Goal: Information Seeking & Learning: Get advice/opinions

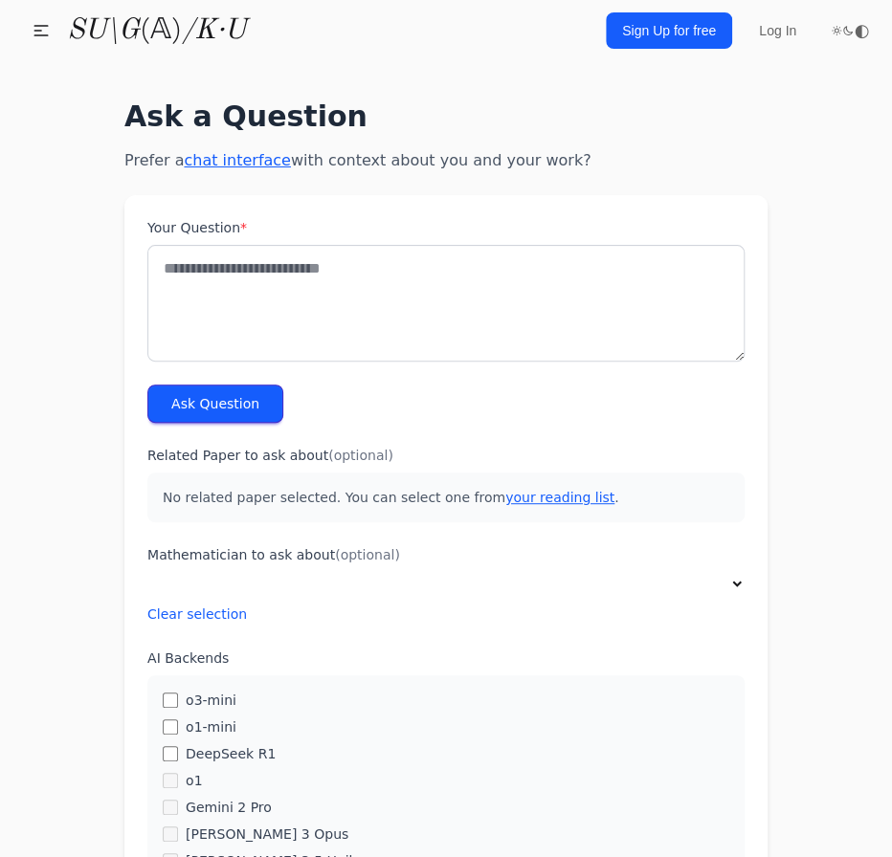
click at [334, 273] on textarea "Your Question *" at bounding box center [445, 303] width 597 height 117
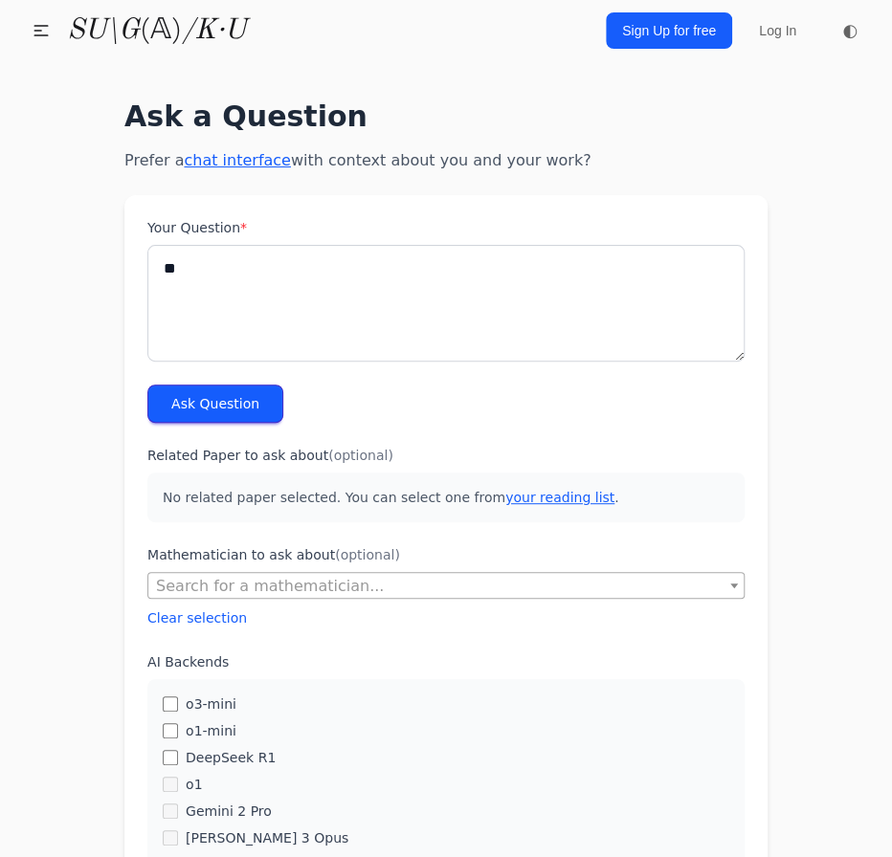
type textarea "*"
type textarea "**********"
click at [249, 407] on button "Ask Question" at bounding box center [215, 404] width 136 height 38
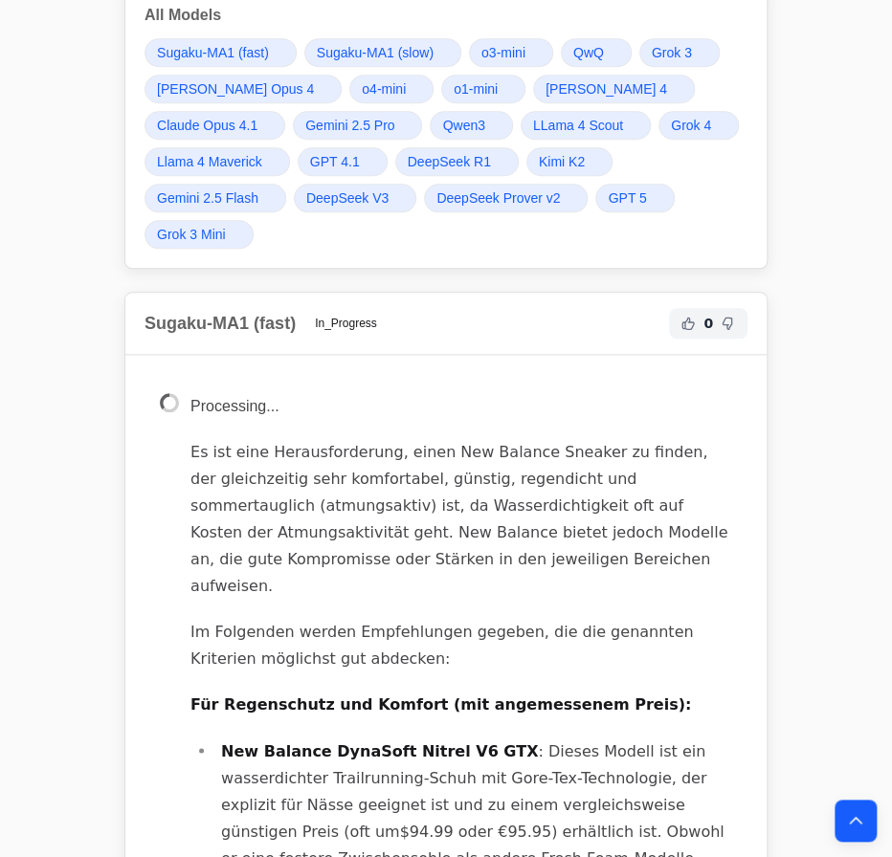
scroll to position [870, 0]
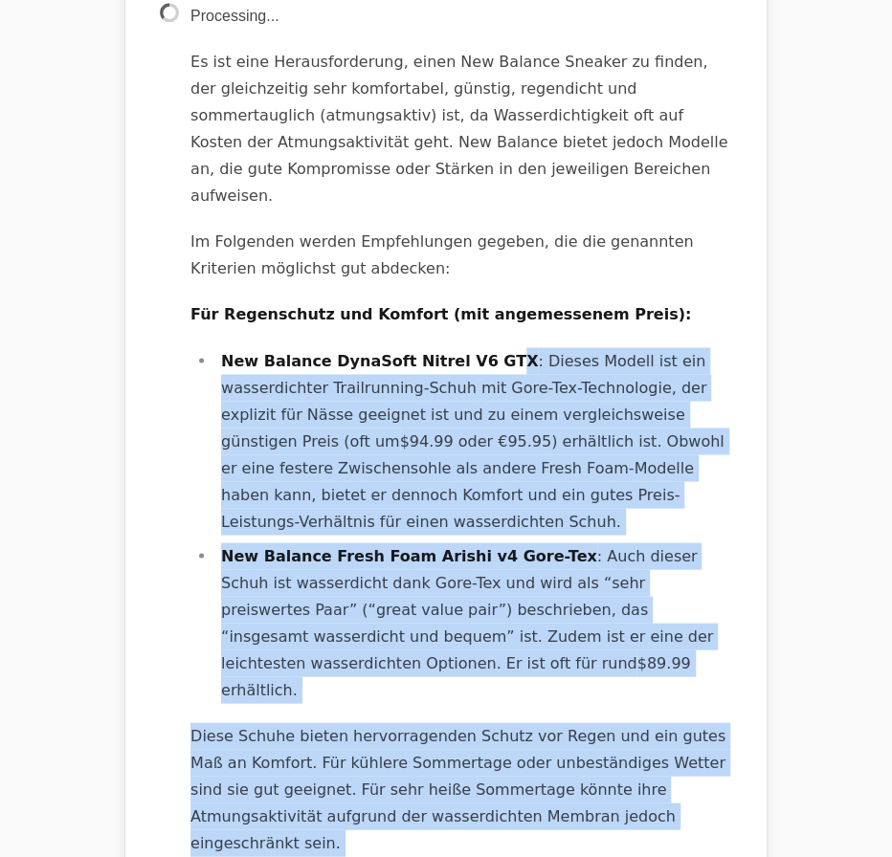
drag, startPoint x: 220, startPoint y: 328, endPoint x: 464, endPoint y: 328, distance: 243.9
click at [464, 351] on strong "New Balance DynaSoft Nitrel V6 GTX" at bounding box center [379, 360] width 317 height 18
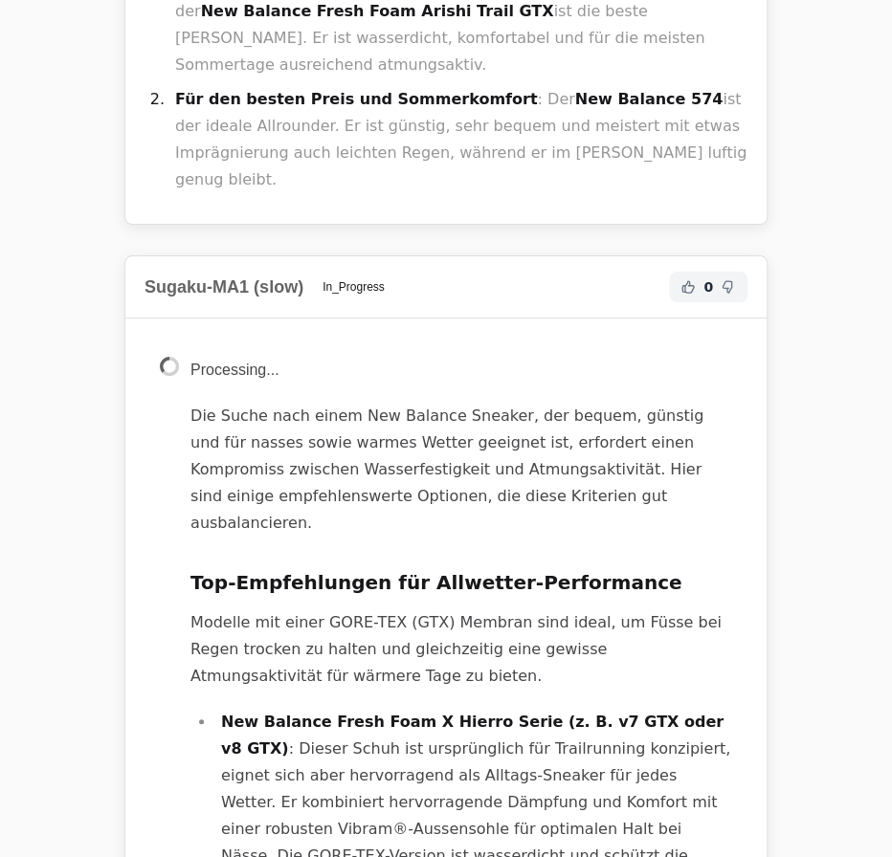
scroll to position [2522, 0]
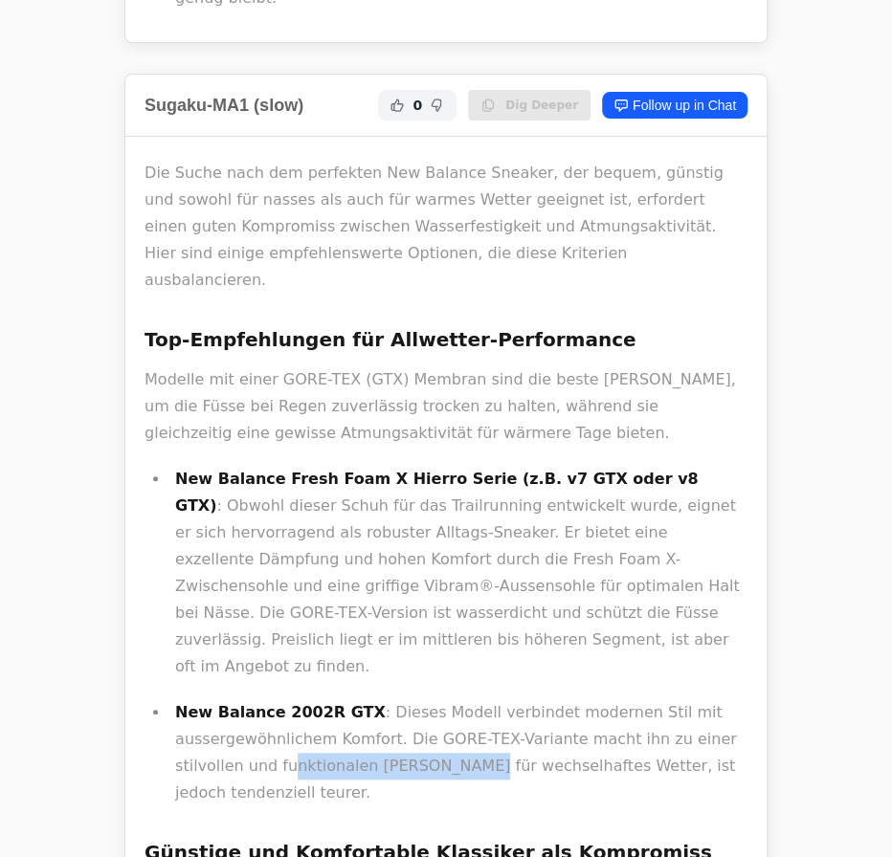
drag, startPoint x: 359, startPoint y: 417, endPoint x: 392, endPoint y: 460, distance: 54.5
click at [390, 699] on p "New Balance 2002R GTX : Dieses Modell verbindet modernen Stil mit aussergewöhnl…" at bounding box center [461, 752] width 572 height 107
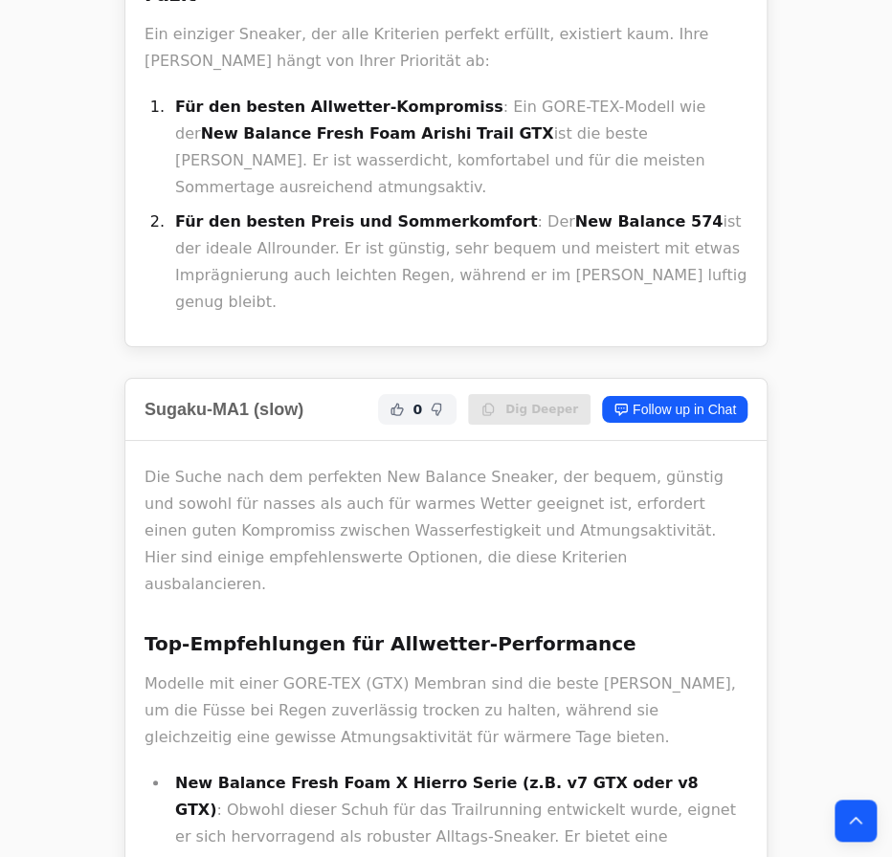
scroll to position [2609, 0]
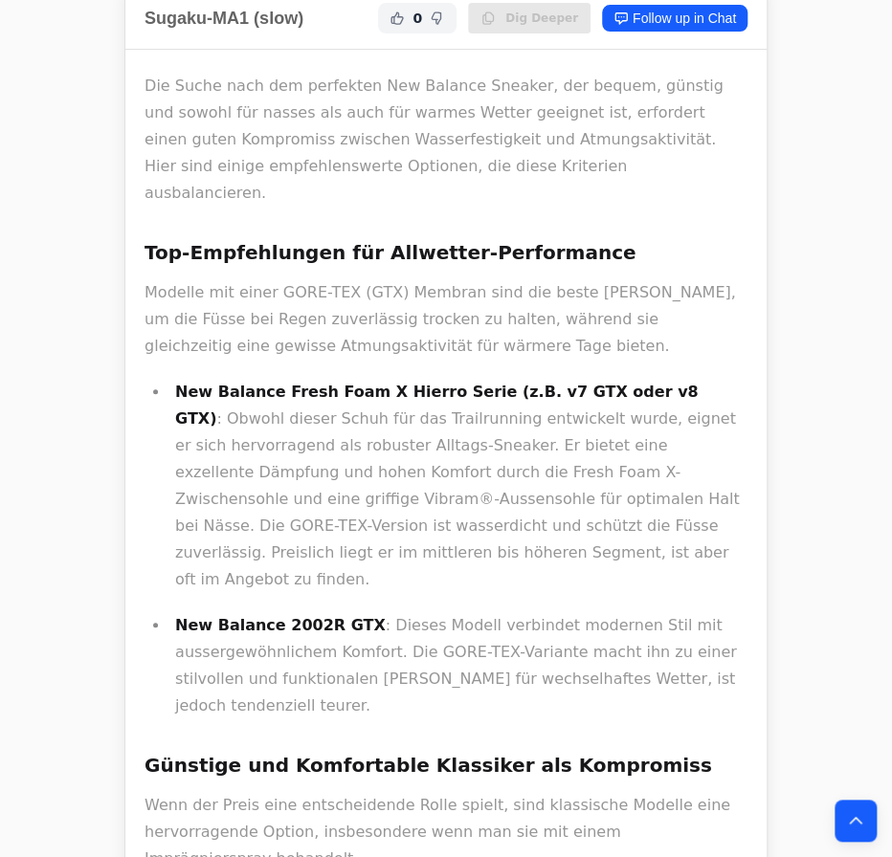
click at [254, 392] on div "Die Suche nach dem perfekten New Balance Sneaker, der bequem, günstig und sowoh…" at bounding box center [445, 851] width 603 height 1556
drag, startPoint x: 173, startPoint y: 320, endPoint x: 344, endPoint y: 323, distance: 171.2
click at [344, 612] on li "New Balance 2002R GTX : Dieses Modell verbindet modernen Stil mit aussergewöhnl…" at bounding box center [458, 665] width 578 height 107
copy strong "New Balance 2002R GTX"
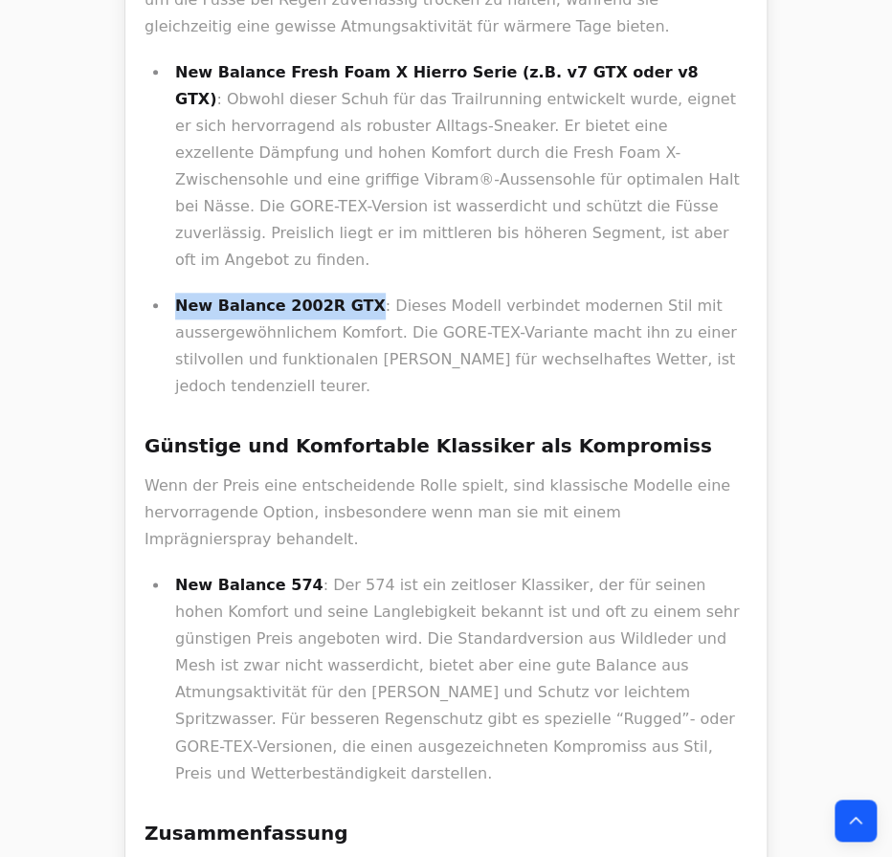
scroll to position [2956, 0]
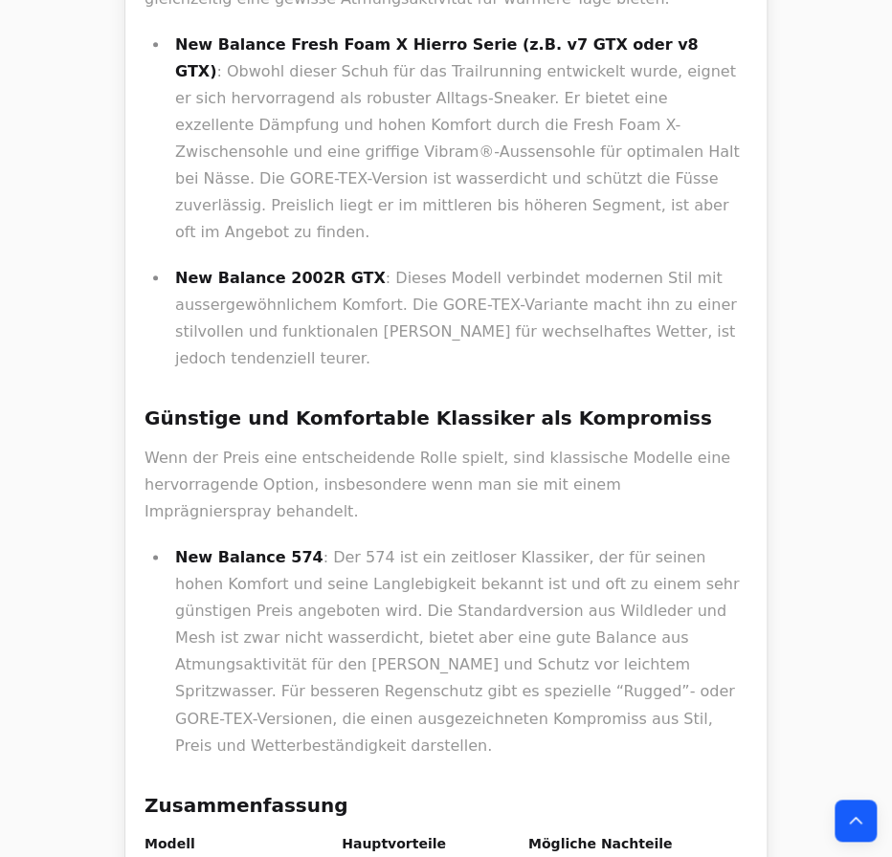
drag, startPoint x: 254, startPoint y: 585, endPoint x: 145, endPoint y: 584, distance: 109.1
copy strong "New Balance 574"
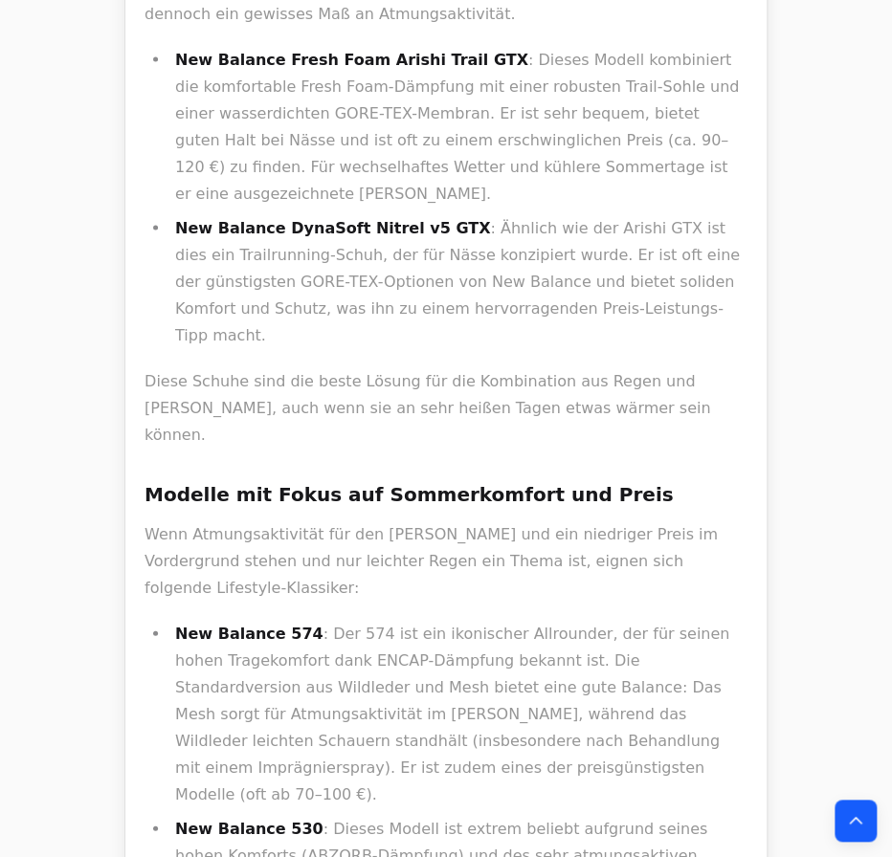
scroll to position [0, 0]
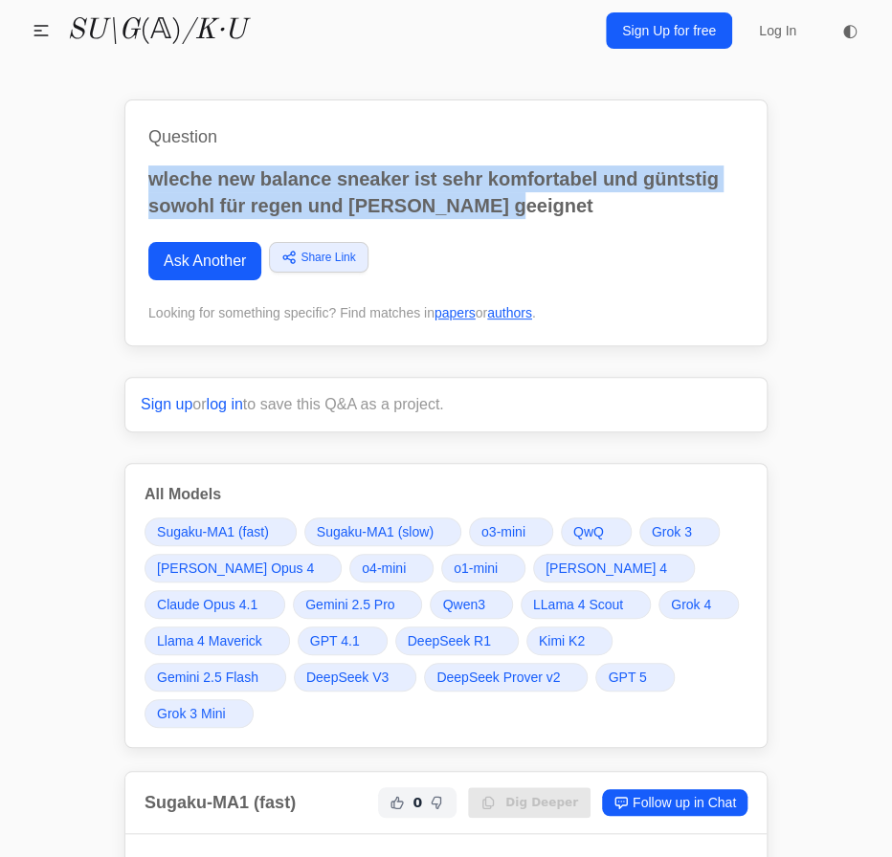
drag, startPoint x: 515, startPoint y: 204, endPoint x: 114, endPoint y: 175, distance: 401.8
copy p "wleche new balance sneaker ist sehr komfortabel und güntstig sowohl für regen u…"
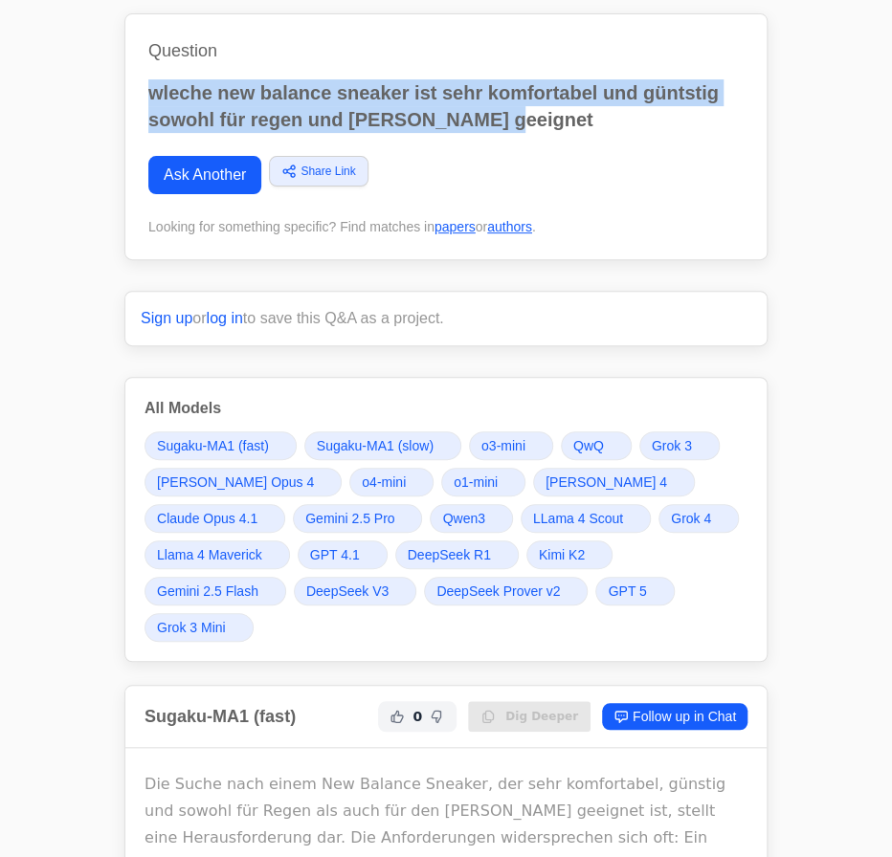
click at [451, 555] on span "DeepSeek R1" at bounding box center [448, 554] width 83 height 19
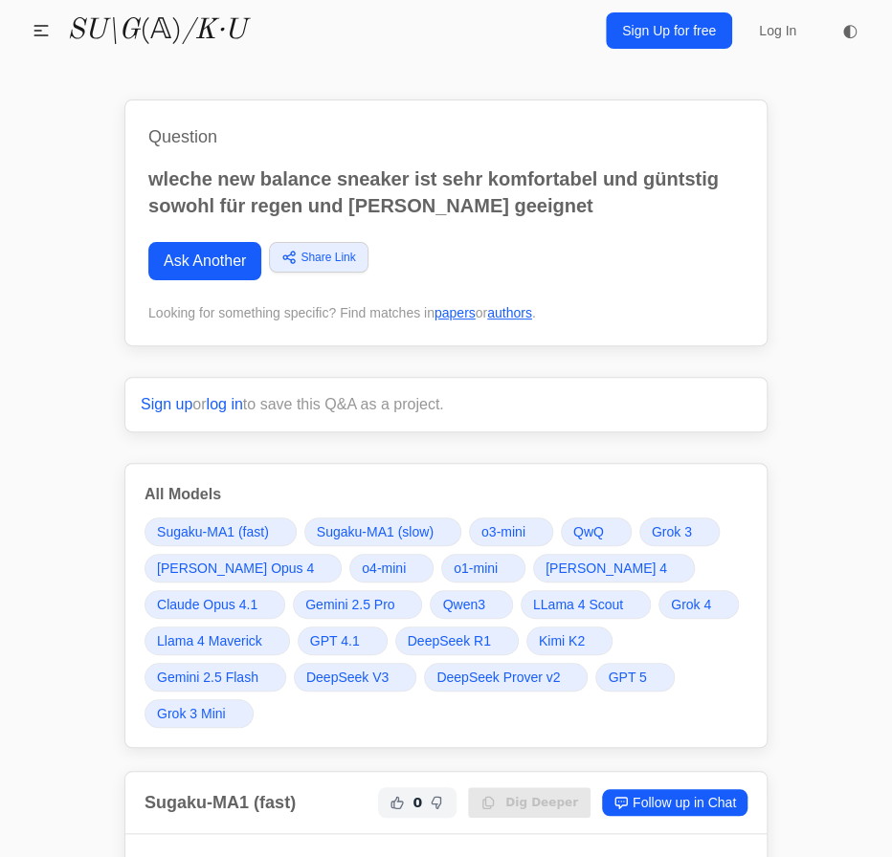
click at [628, 675] on span "GPT 5" at bounding box center [626, 677] width 38 height 19
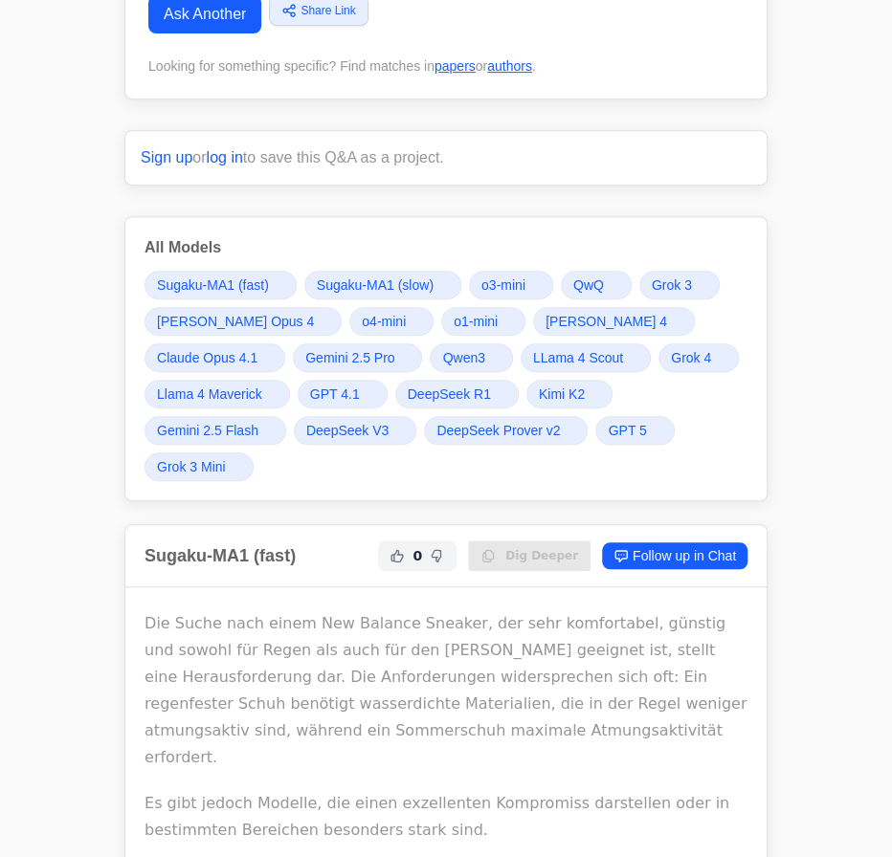
scroll to position [260, 0]
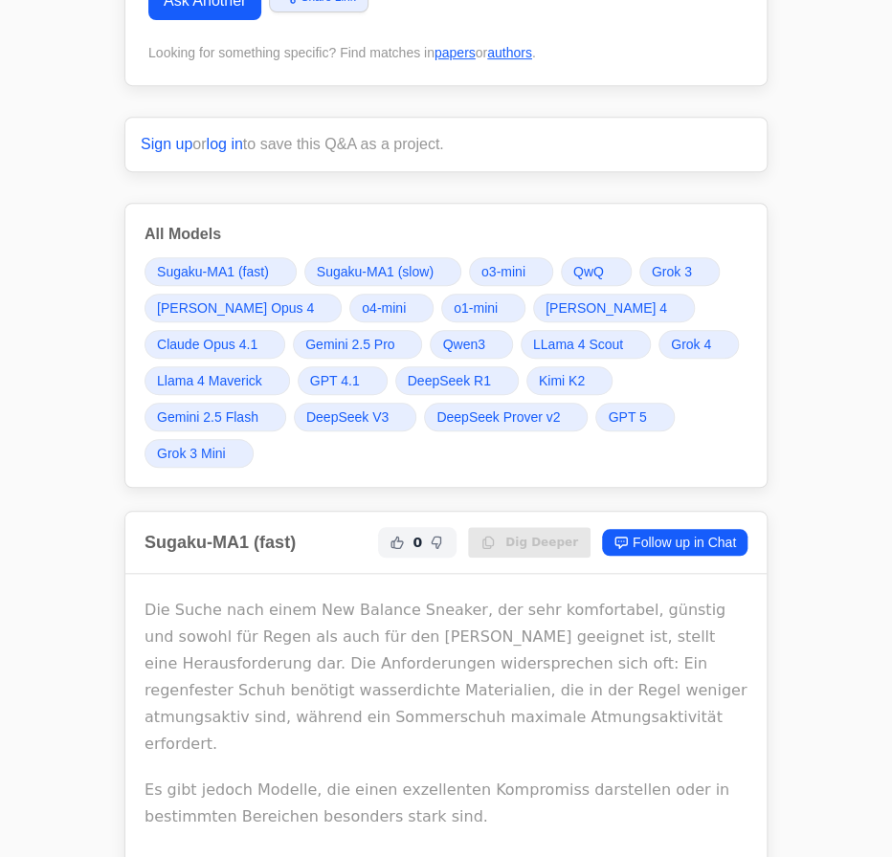
click at [375, 341] on span "Gemini 2.5 Pro" at bounding box center [349, 344] width 89 height 19
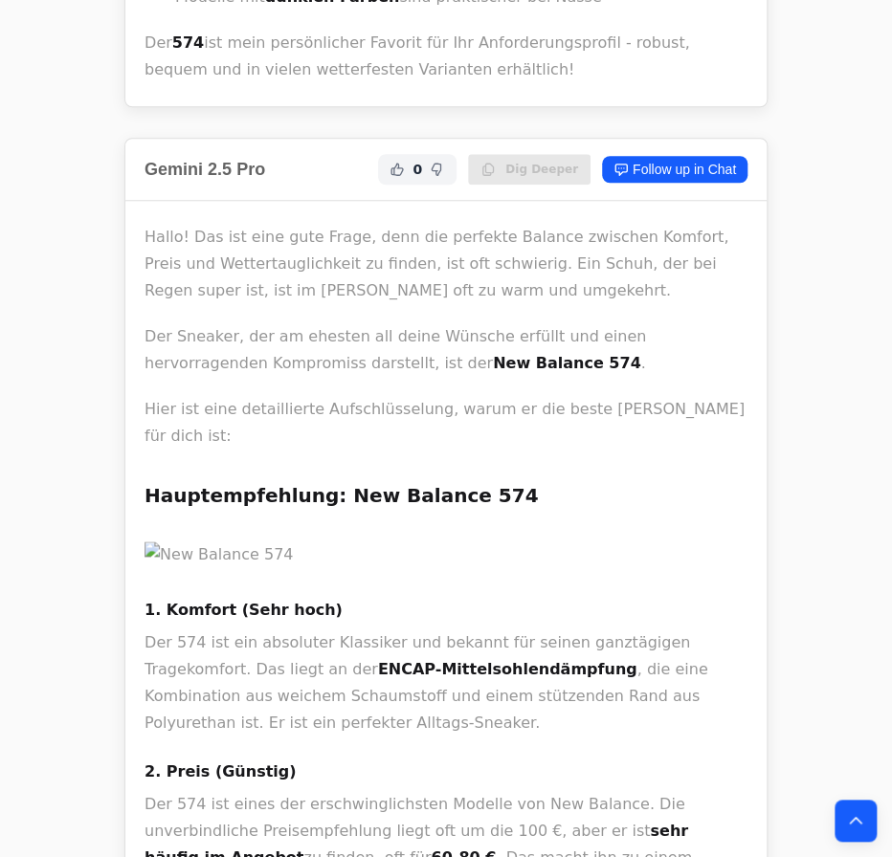
scroll to position [15198, 0]
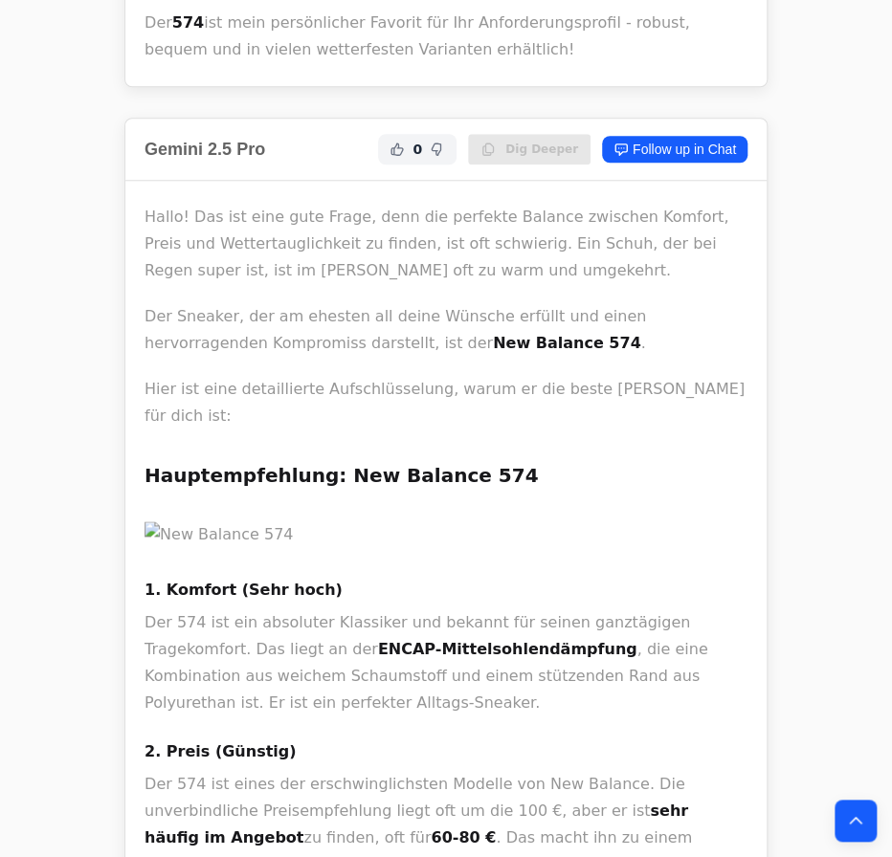
copy li "Imprägnierspray"
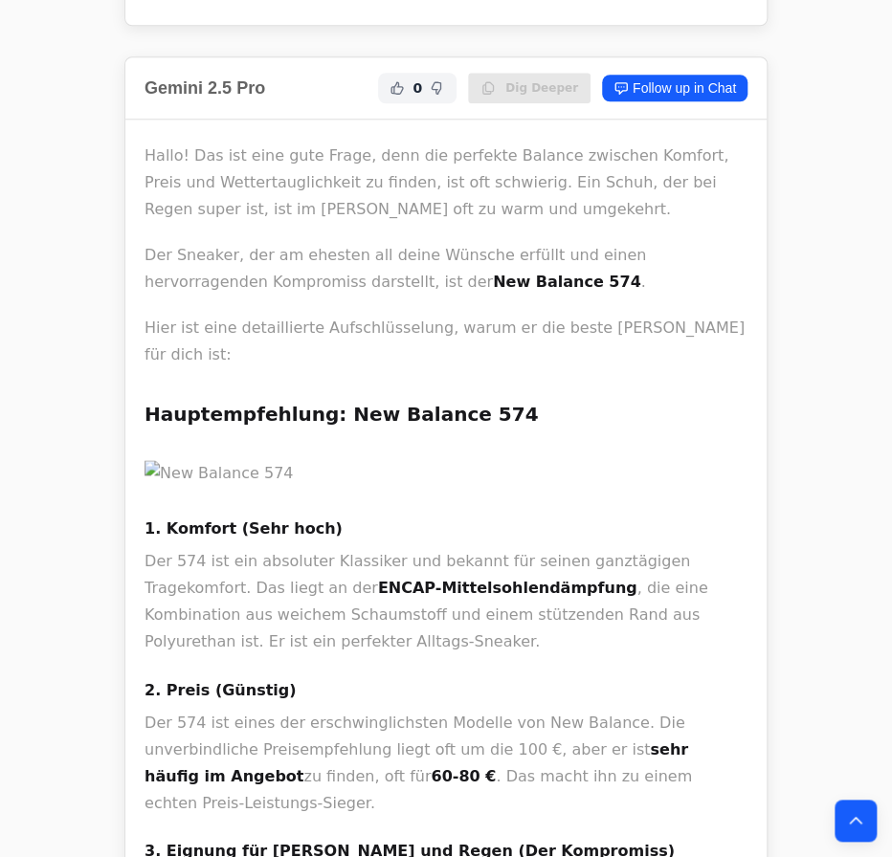
scroll to position [15285, 0]
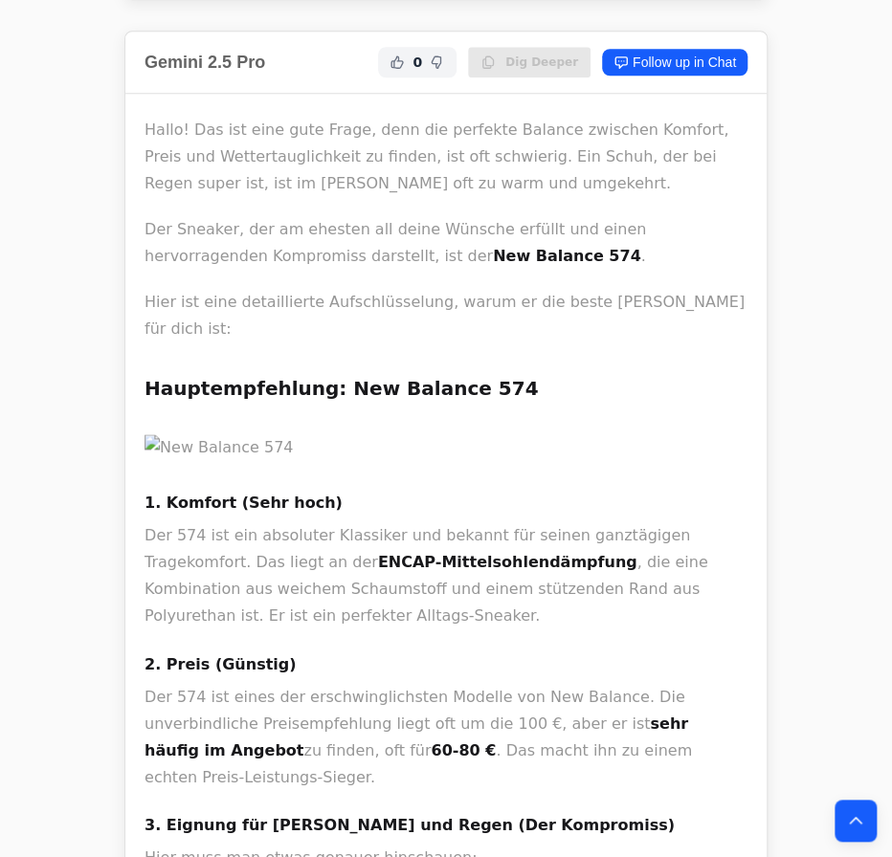
drag, startPoint x: 469, startPoint y: 223, endPoint x: 502, endPoint y: 335, distance: 116.8
drag, startPoint x: 217, startPoint y: 365, endPoint x: 424, endPoint y: 359, distance: 206.7
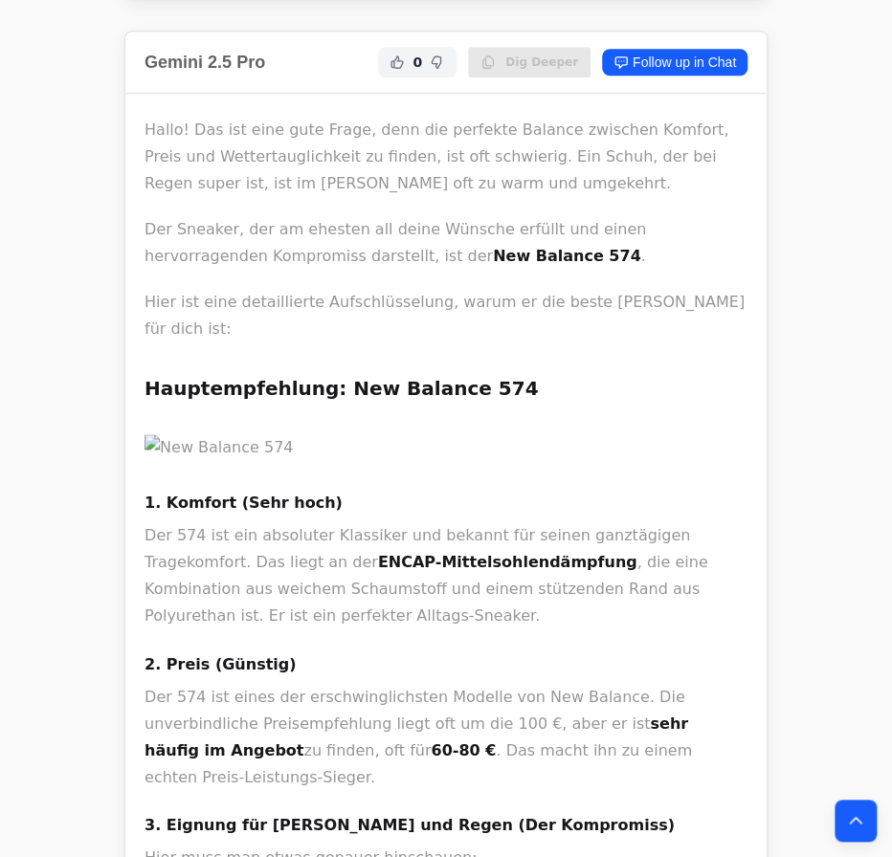
copy p "New Balance 574 GORE-TEX"
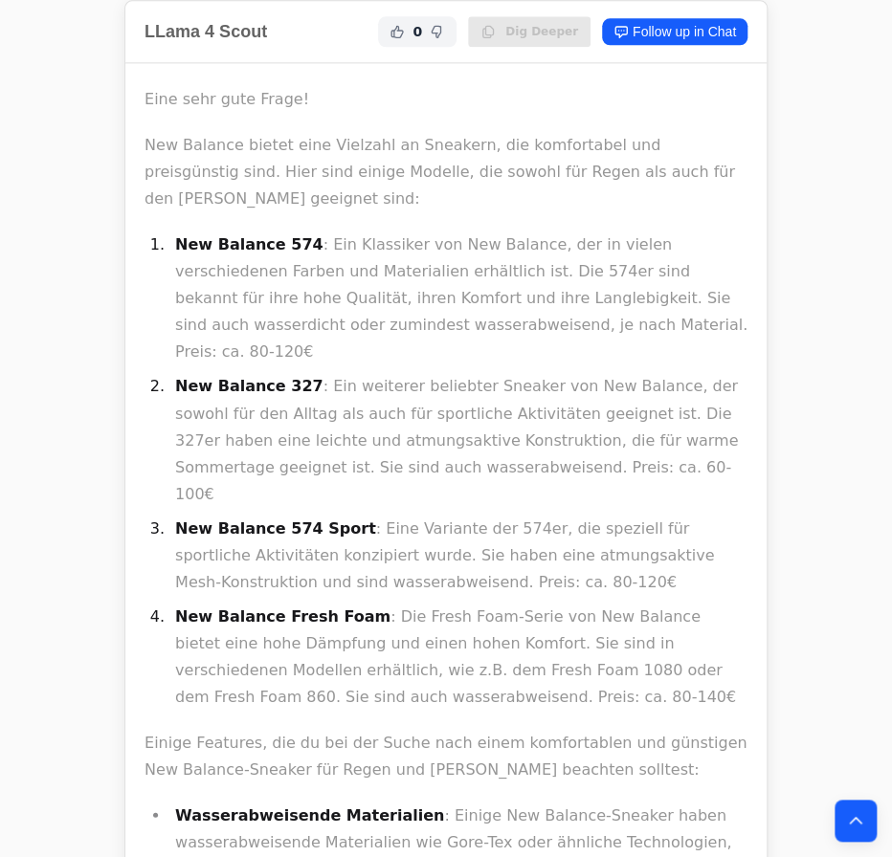
scroll to position [20416, 0]
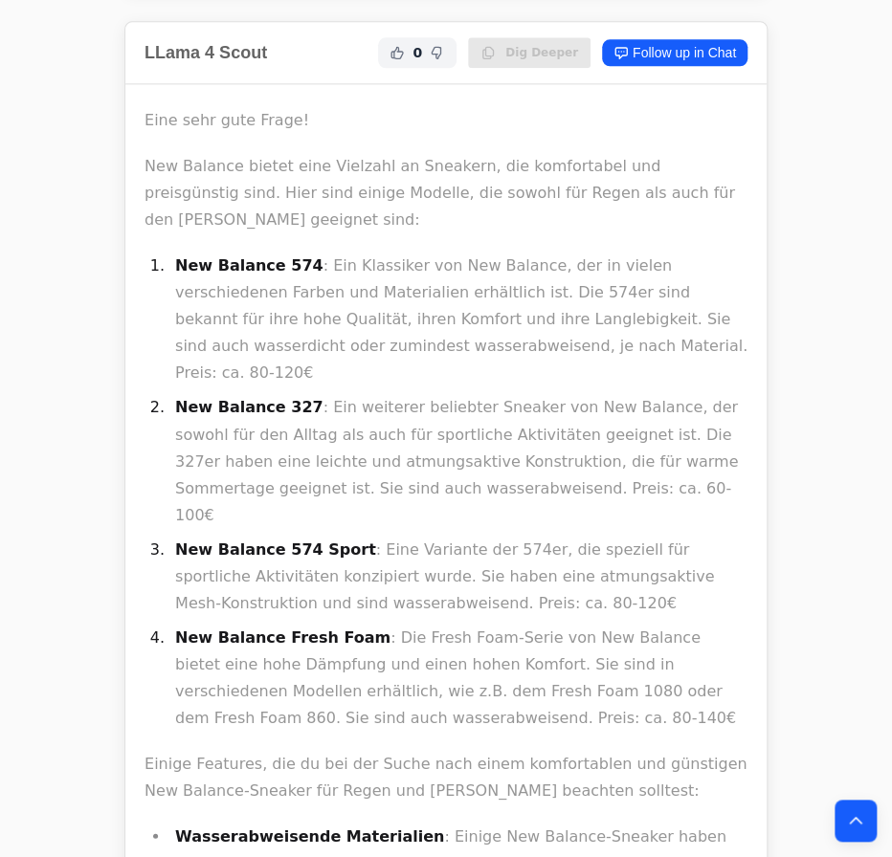
drag, startPoint x: 178, startPoint y: 149, endPoint x: 293, endPoint y: 145, distance: 114.9
copy strong "New Balance 574"
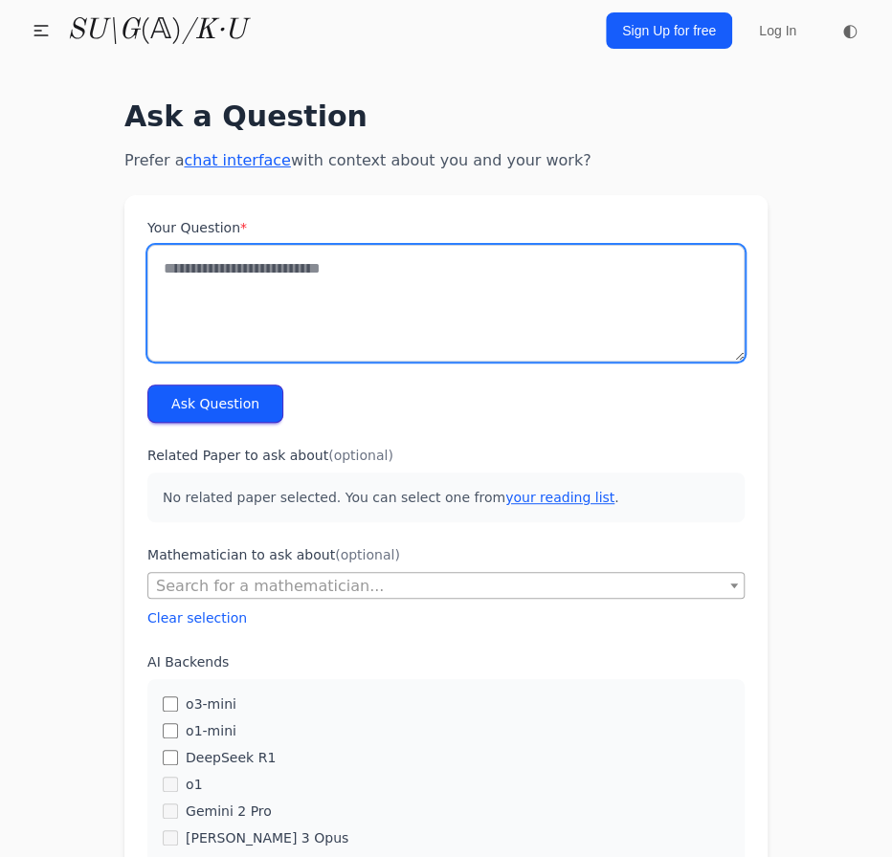
click at [248, 276] on textarea "Your Question *" at bounding box center [445, 303] width 597 height 117
paste textarea "**********"
click at [298, 298] on textarea "**********" at bounding box center [445, 303] width 597 height 117
drag, startPoint x: 375, startPoint y: 274, endPoint x: 360, endPoint y: 274, distance: 15.3
click at [360, 274] on textarea "**********" at bounding box center [445, 303] width 597 height 117
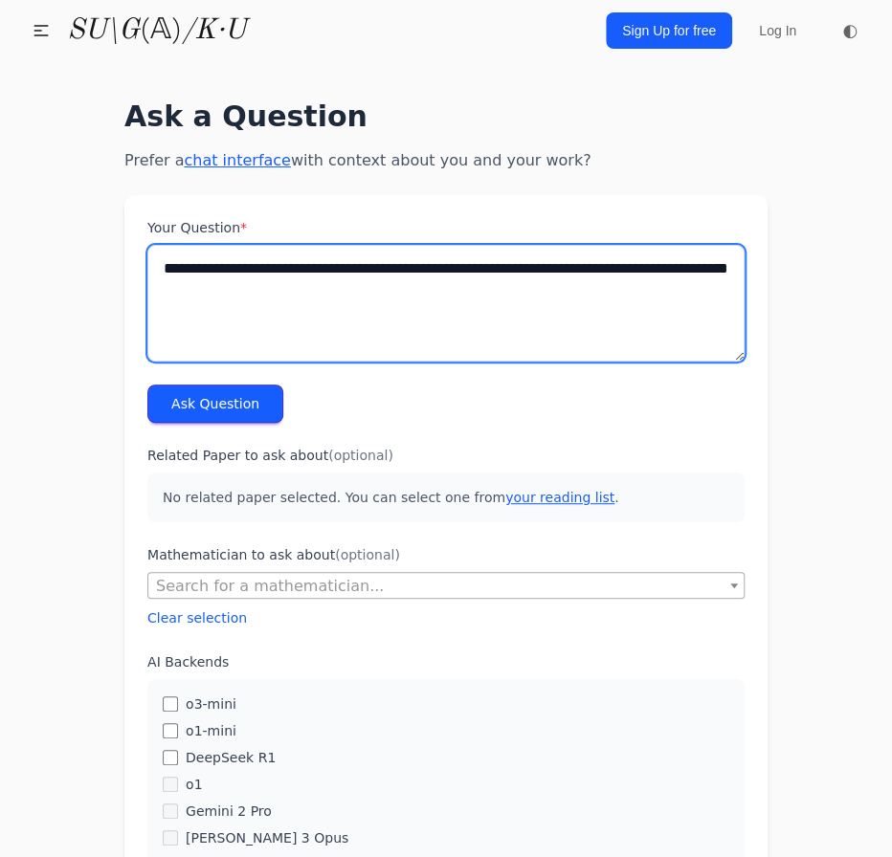
drag, startPoint x: 392, startPoint y: 270, endPoint x: 545, endPoint y: 300, distance: 156.1
click at [545, 300] on textarea "**********" at bounding box center [445, 303] width 597 height 117
type textarea "**********"
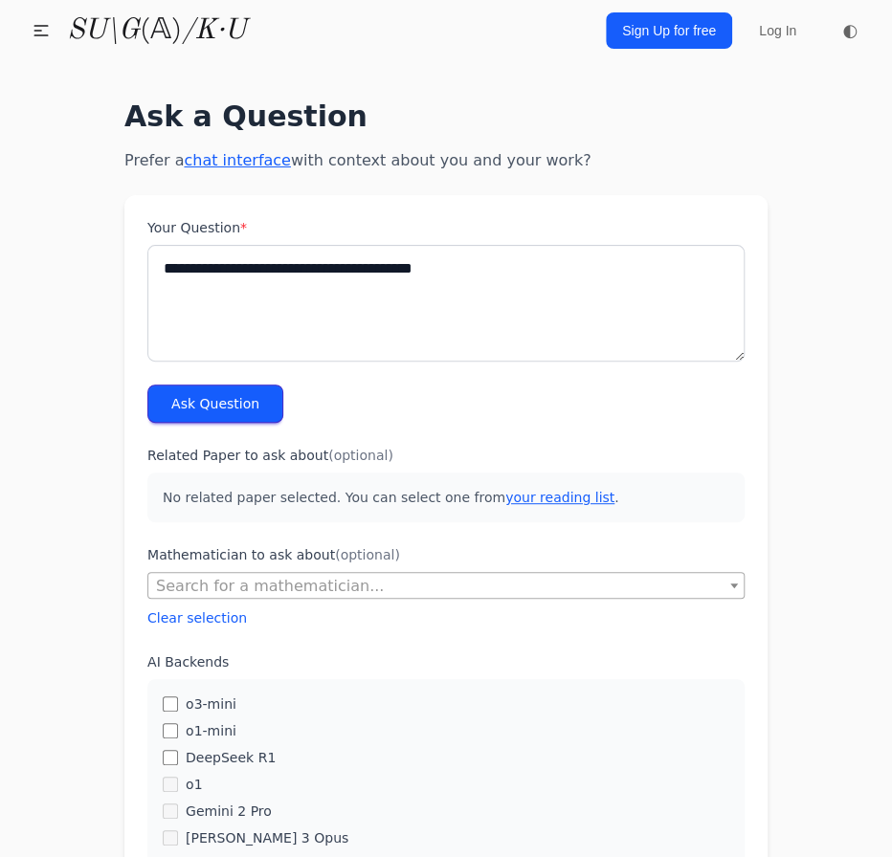
click at [199, 409] on button "Ask Question" at bounding box center [215, 404] width 136 height 38
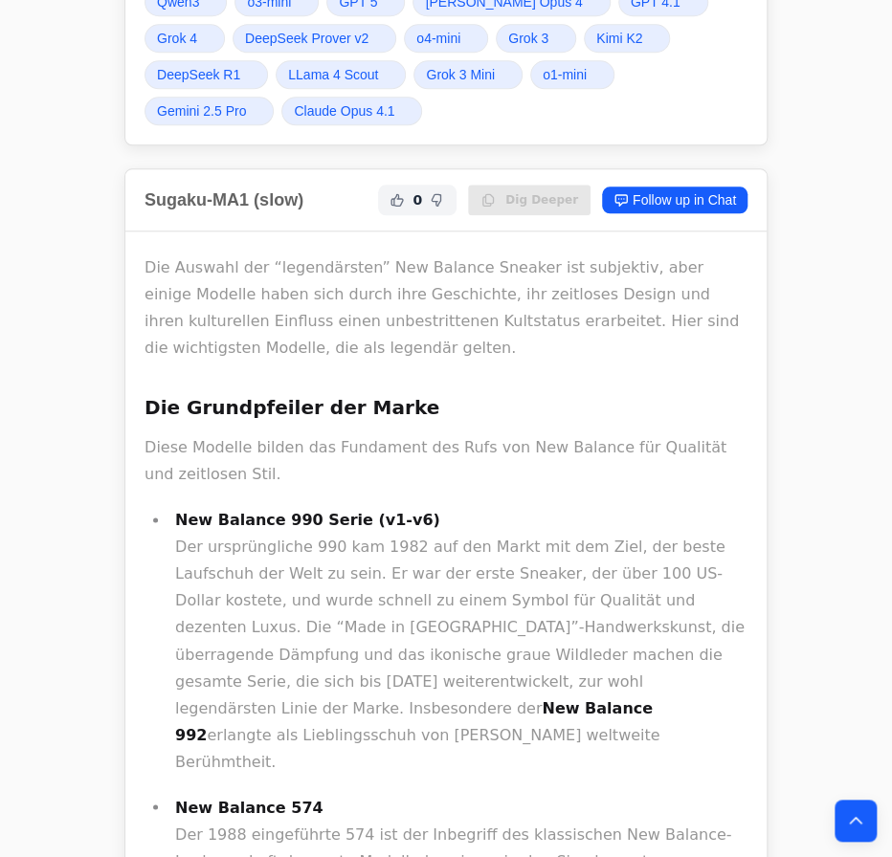
scroll to position [347, 0]
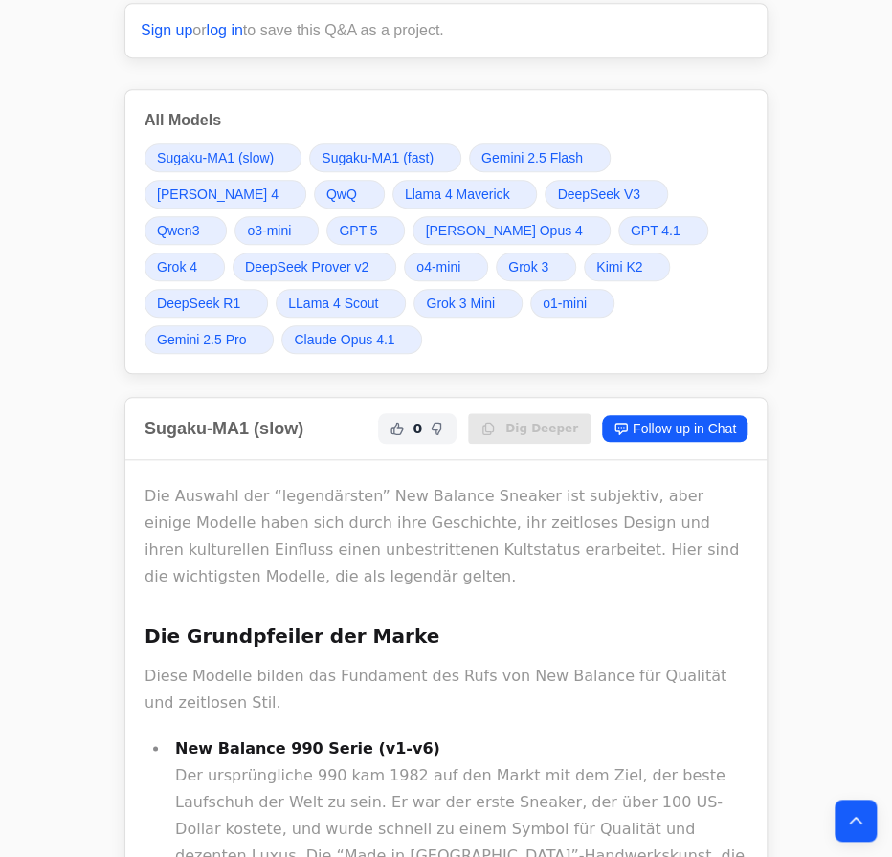
click at [197, 257] on span "Grok 4" at bounding box center [177, 266] width 40 height 19
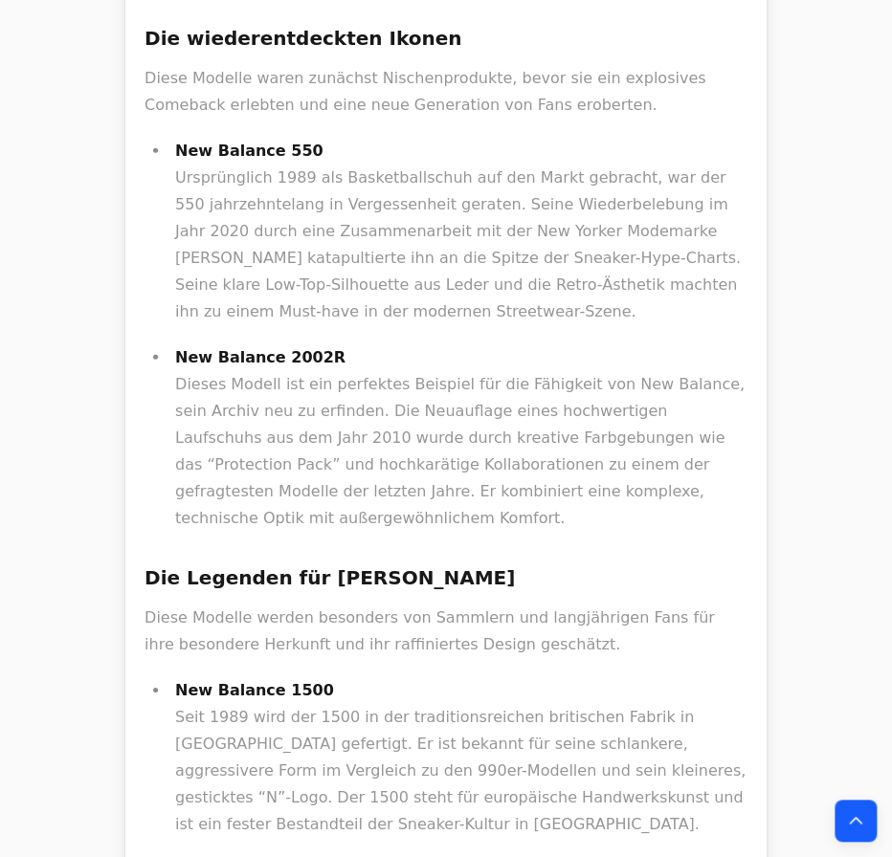
scroll to position [1478, 0]
